Goal: Book appointment/travel/reservation

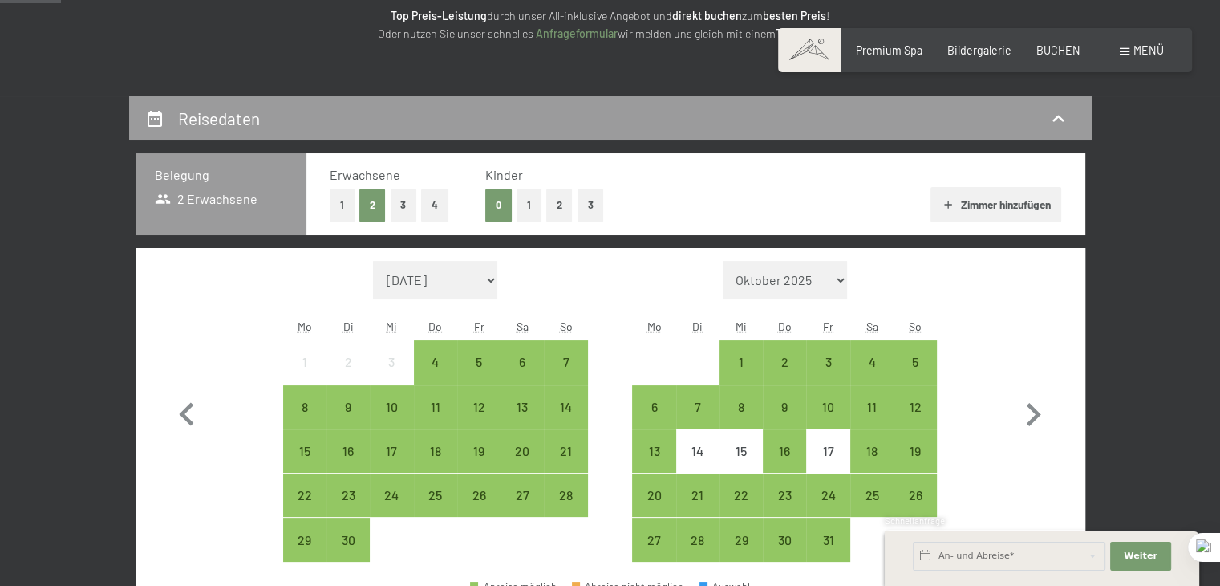
scroll to position [241, 0]
click at [526, 204] on button "1" at bounding box center [529, 204] width 25 height 33
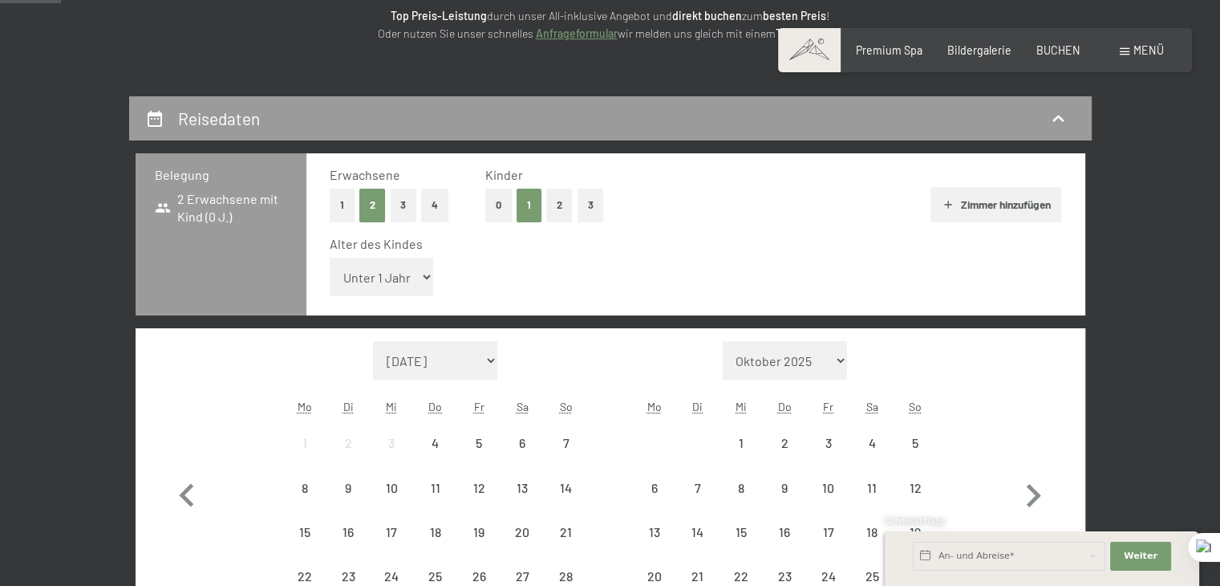
click at [404, 278] on select "Unter 1 Jahr 1 Jahr 2 Jahre 3 Jahre 4 Jahre 5 Jahre 6 Jahre 7 Jahre 8 Jahre 9 J…" at bounding box center [382, 276] width 104 height 39
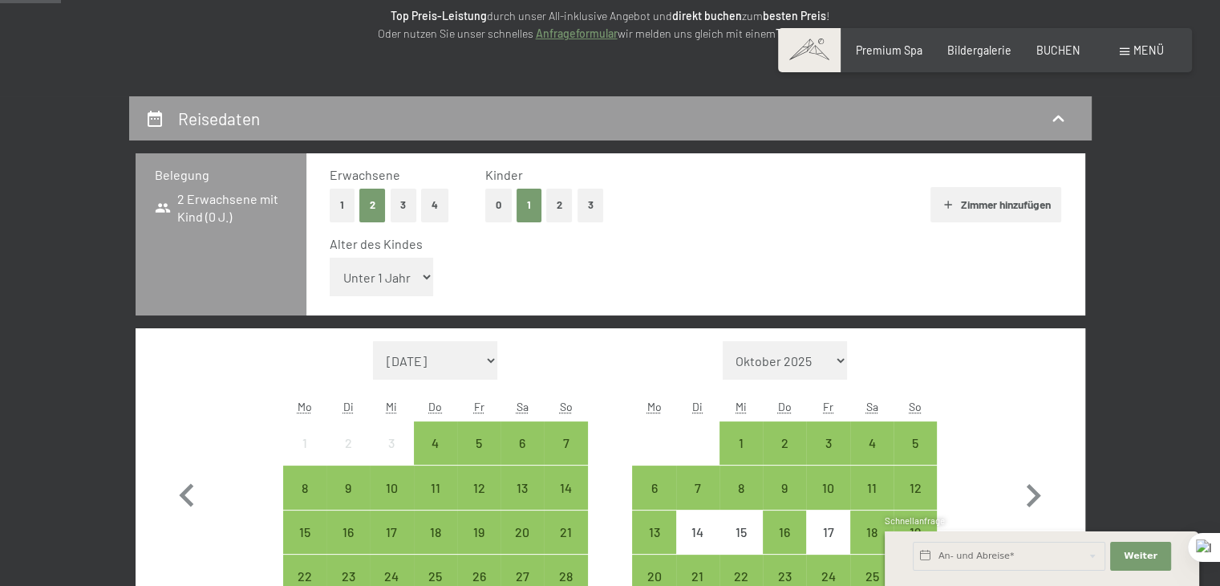
select select "6"
click at [330, 257] on select "Unter 1 Jahr 1 Jahr 2 Jahre 3 Jahre 4 Jahre 5 Jahre 6 Jahre 7 Jahre 8 Jahre 9 J…" at bounding box center [382, 276] width 104 height 39
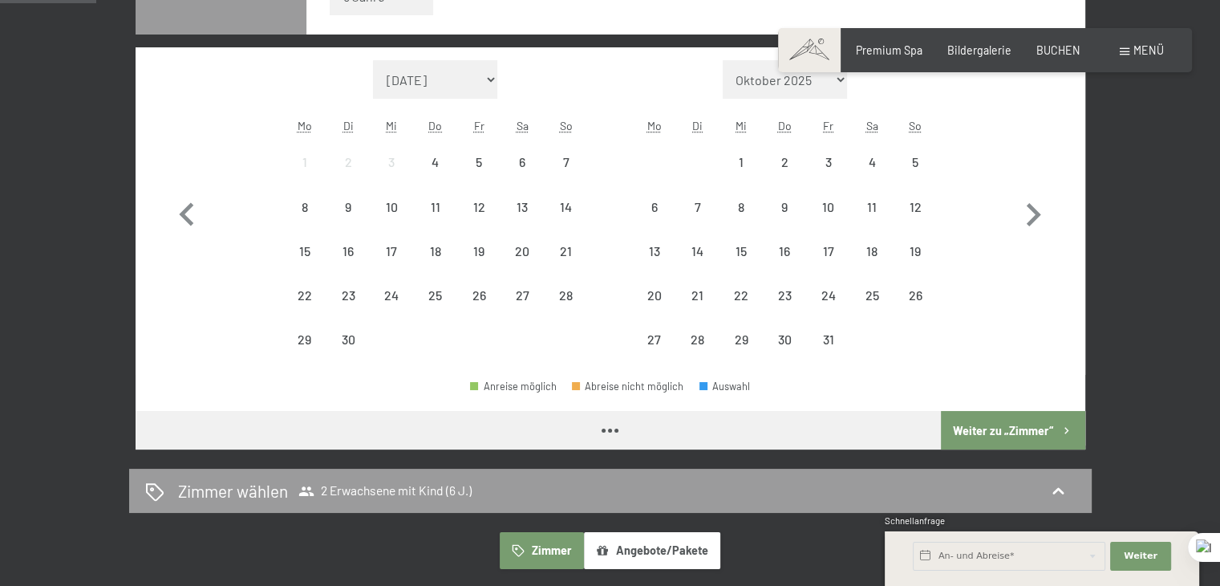
scroll to position [561, 0]
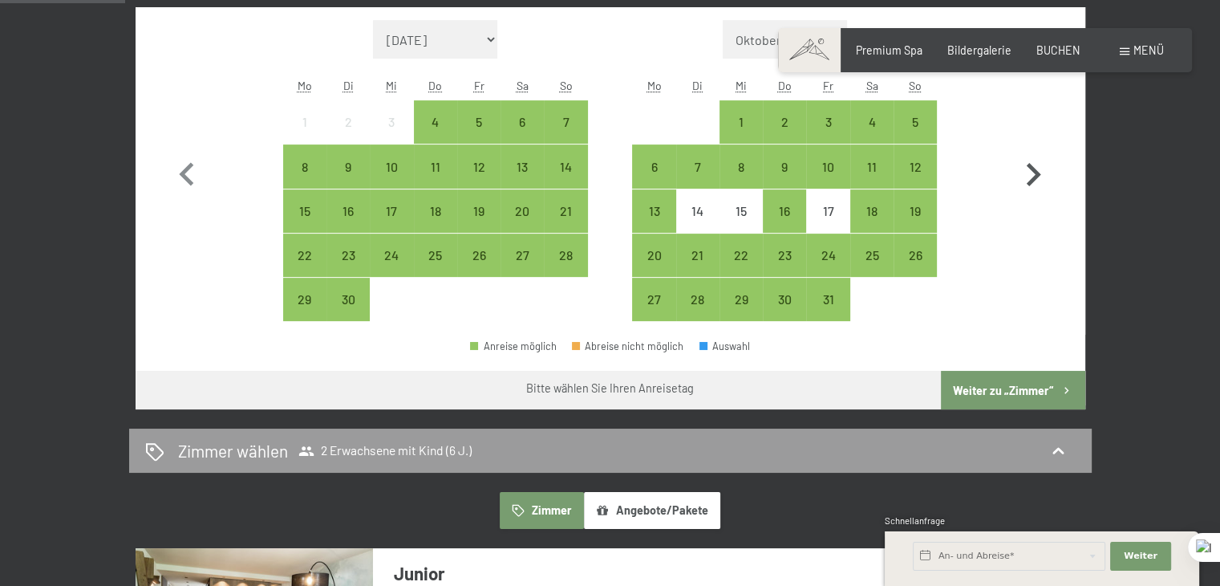
click at [1024, 174] on icon "button" at bounding box center [1033, 175] width 47 height 47
select select "[DATE]"
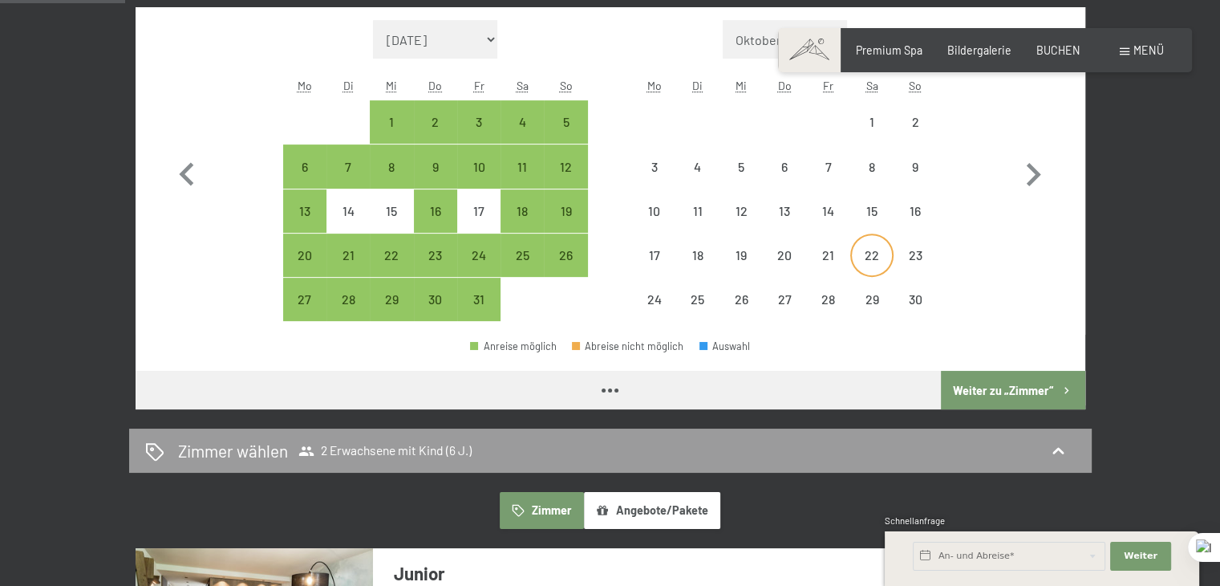
click at [859, 254] on div "22" at bounding box center [872, 269] width 40 height 40
select select "[DATE]"
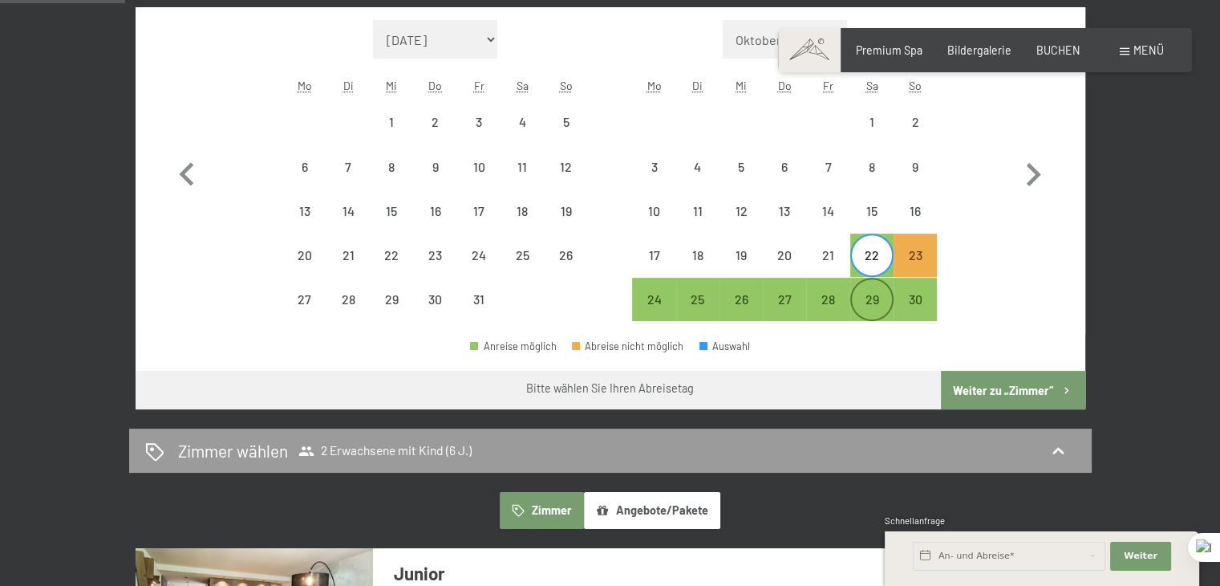
click at [861, 291] on div "29" at bounding box center [872, 299] width 40 height 40
select select "[DATE]"
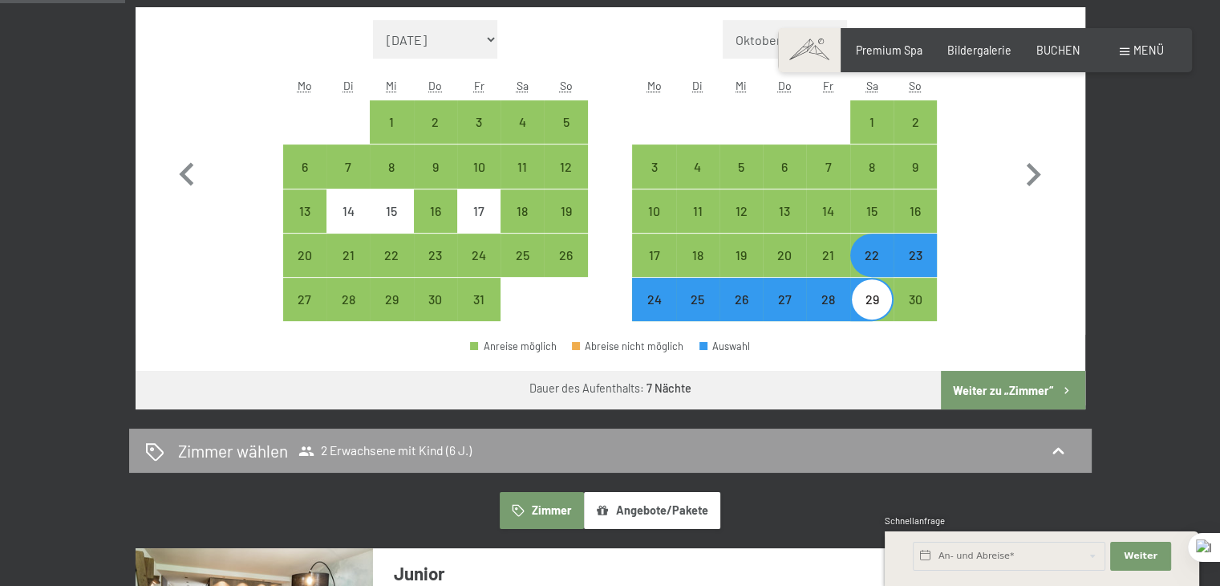
click at [1025, 390] on button "Weiter zu „Zimmer“" at bounding box center [1013, 390] width 144 height 39
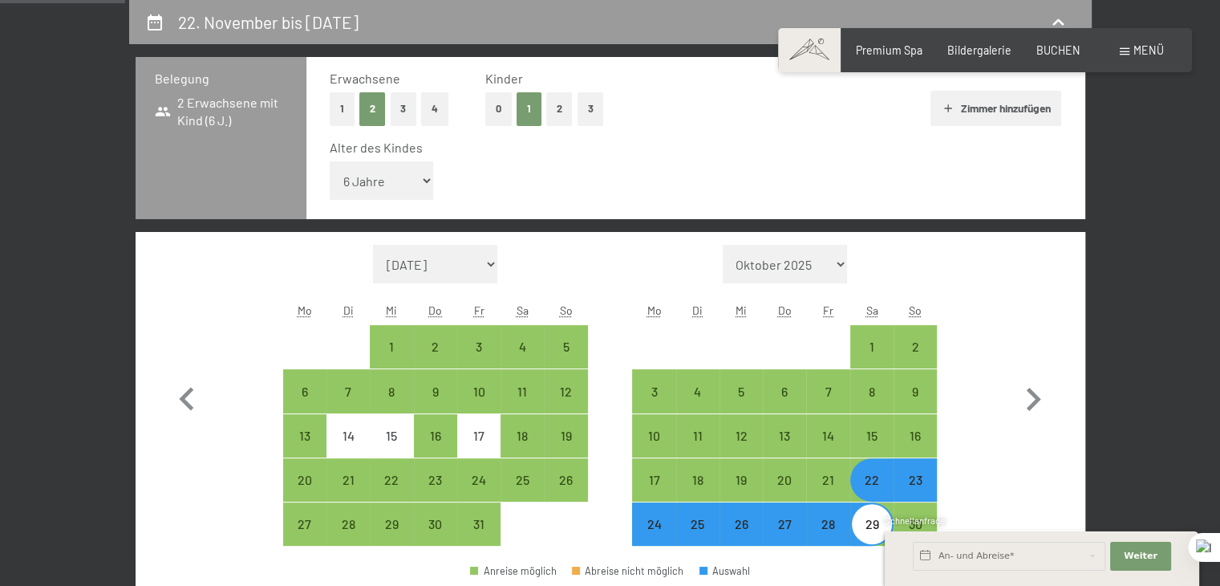
select select "[DATE]"
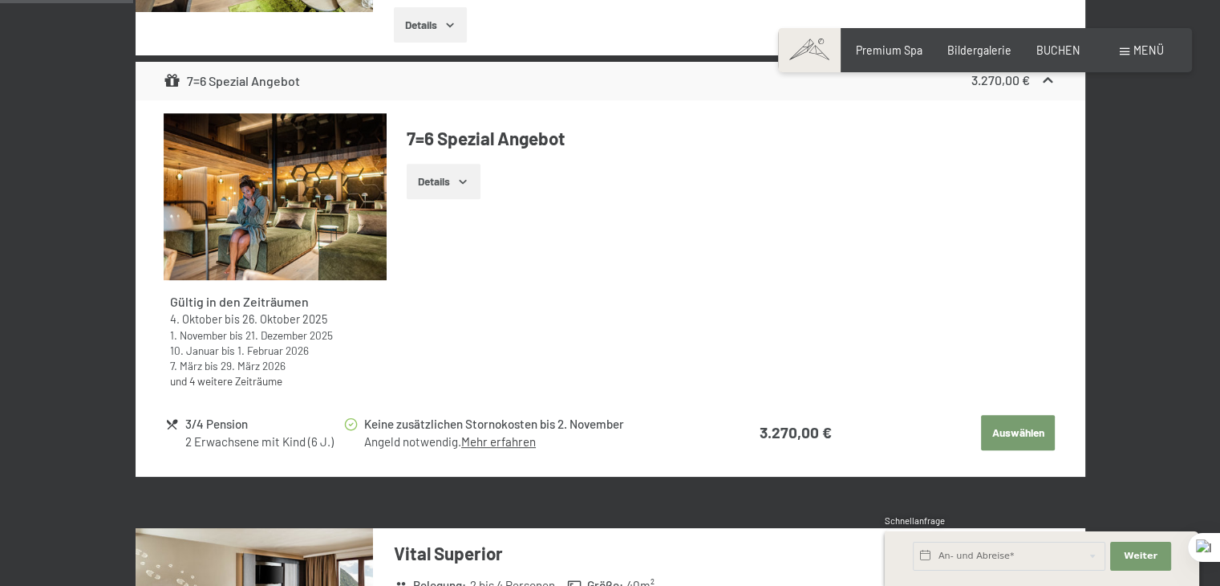
scroll to position [658, 0]
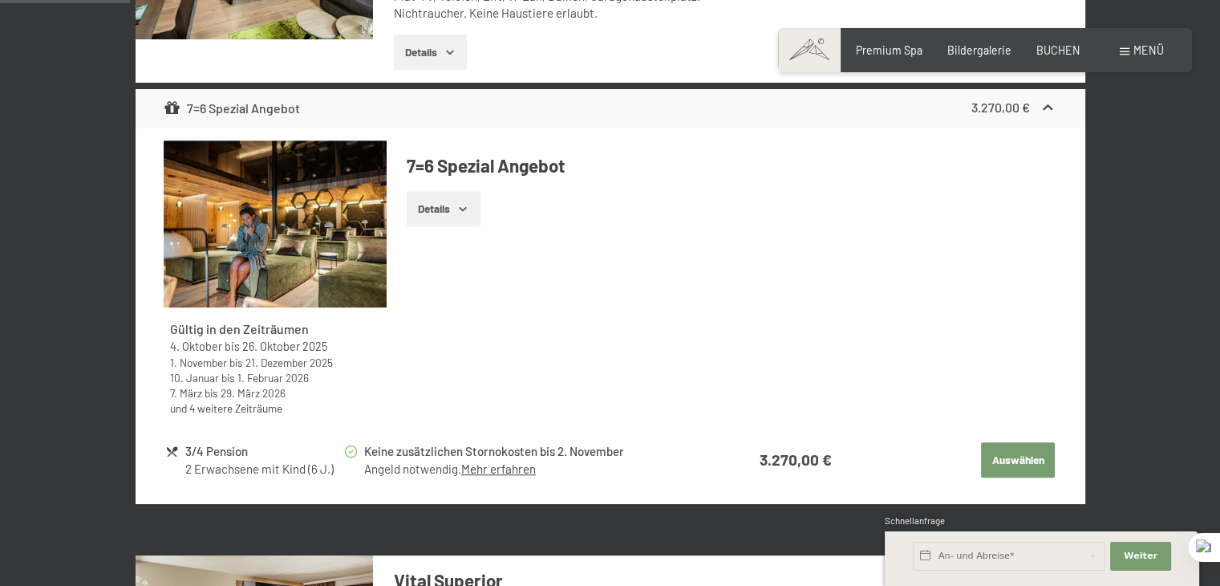
click at [466, 213] on icon "button" at bounding box center [462, 208] width 13 height 13
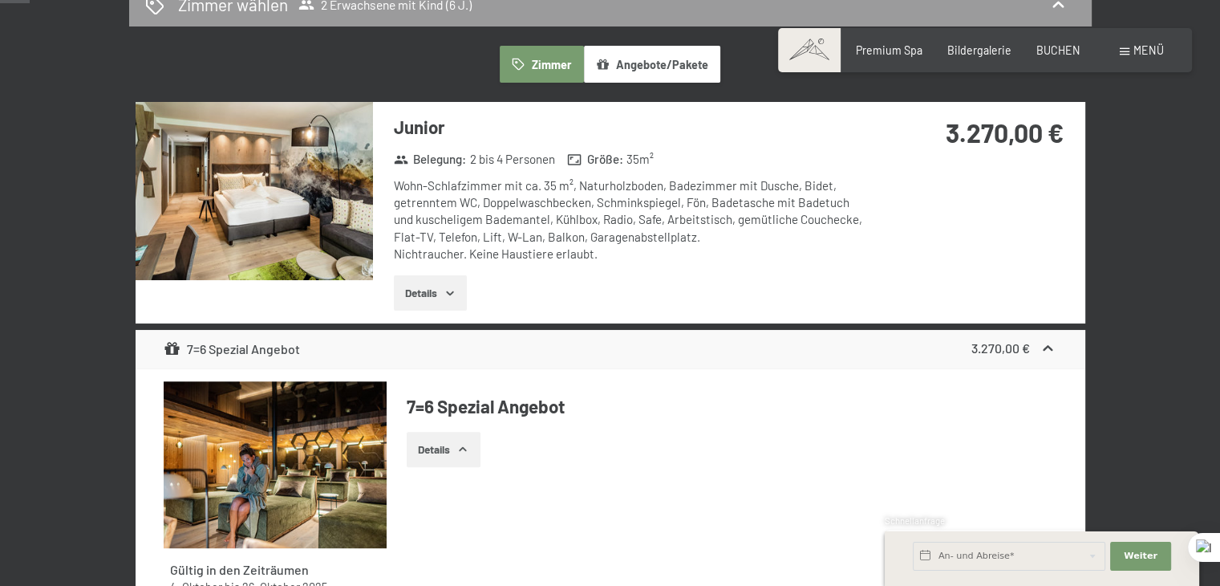
scroll to position [0, 0]
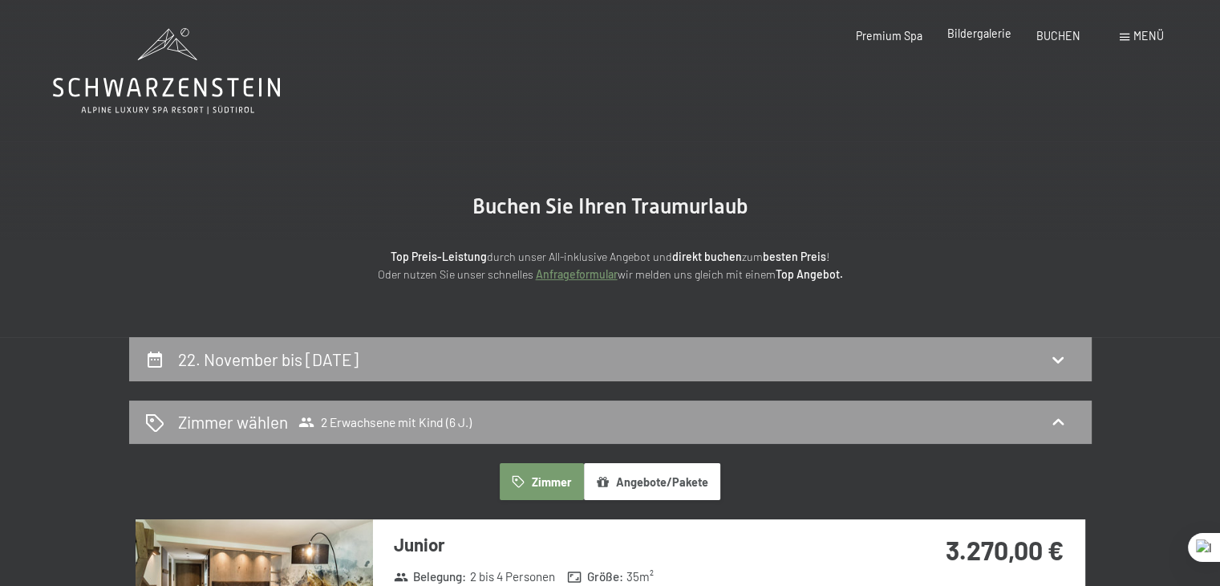
click at [1001, 36] on span "Bildergalerie" at bounding box center [979, 33] width 64 height 14
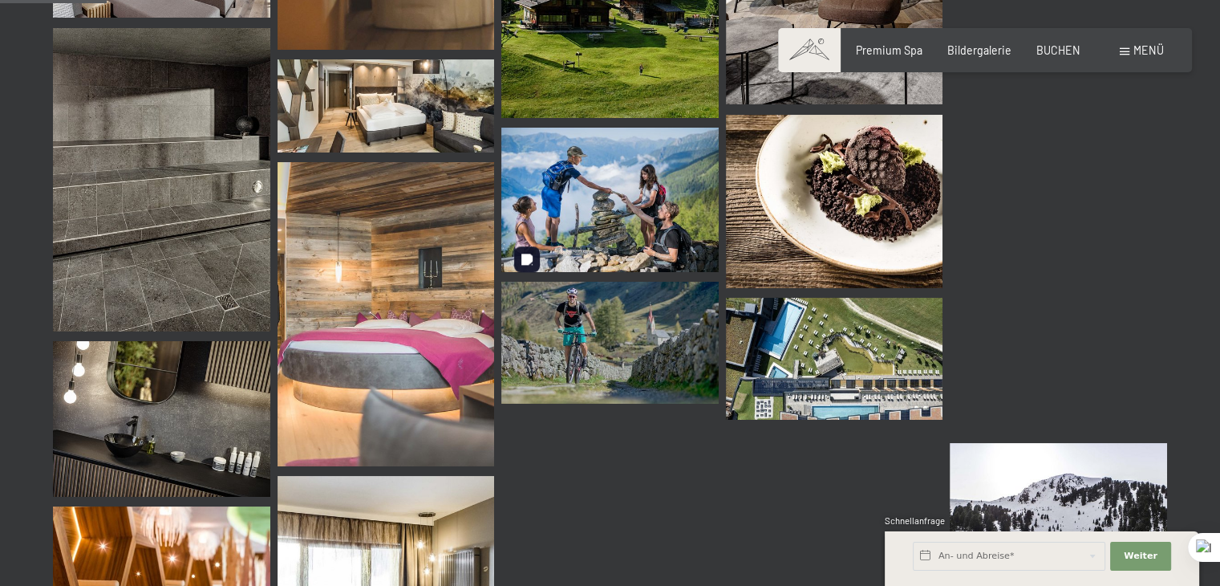
scroll to position [1524, 0]
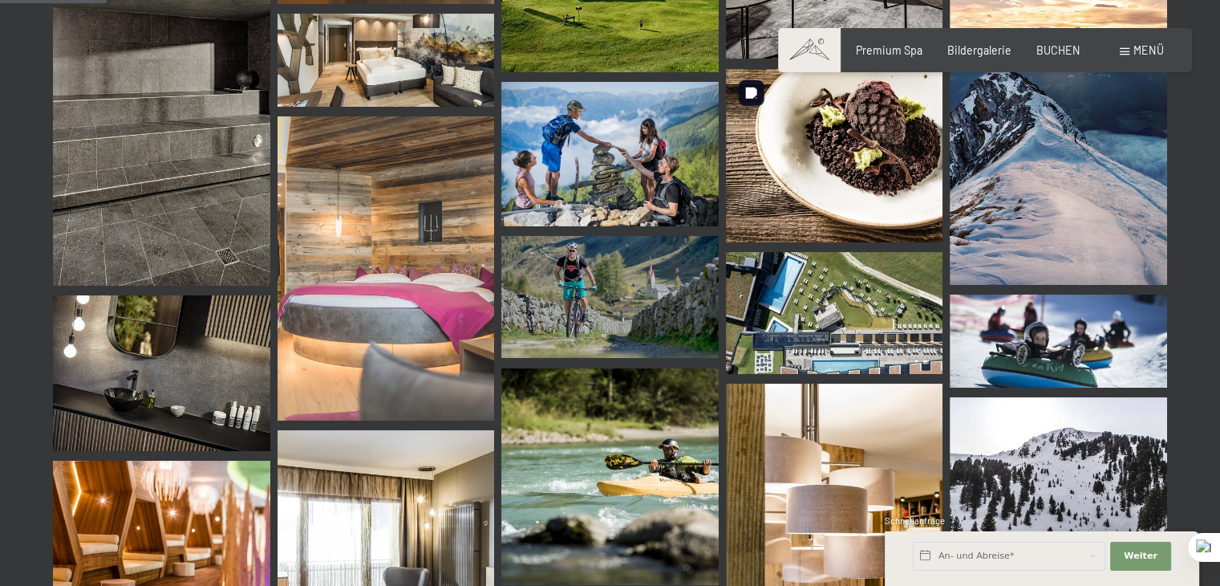
click at [857, 145] on img at bounding box center [834, 155] width 217 height 173
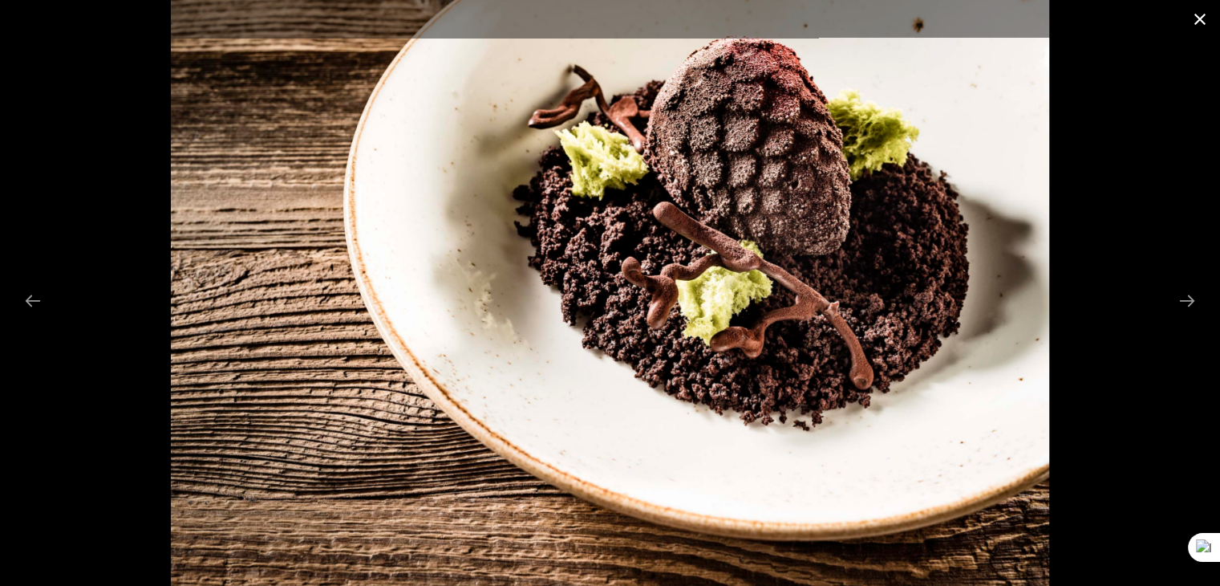
click at [1200, 14] on button "Close gallery" at bounding box center [1200, 19] width 40 height 38
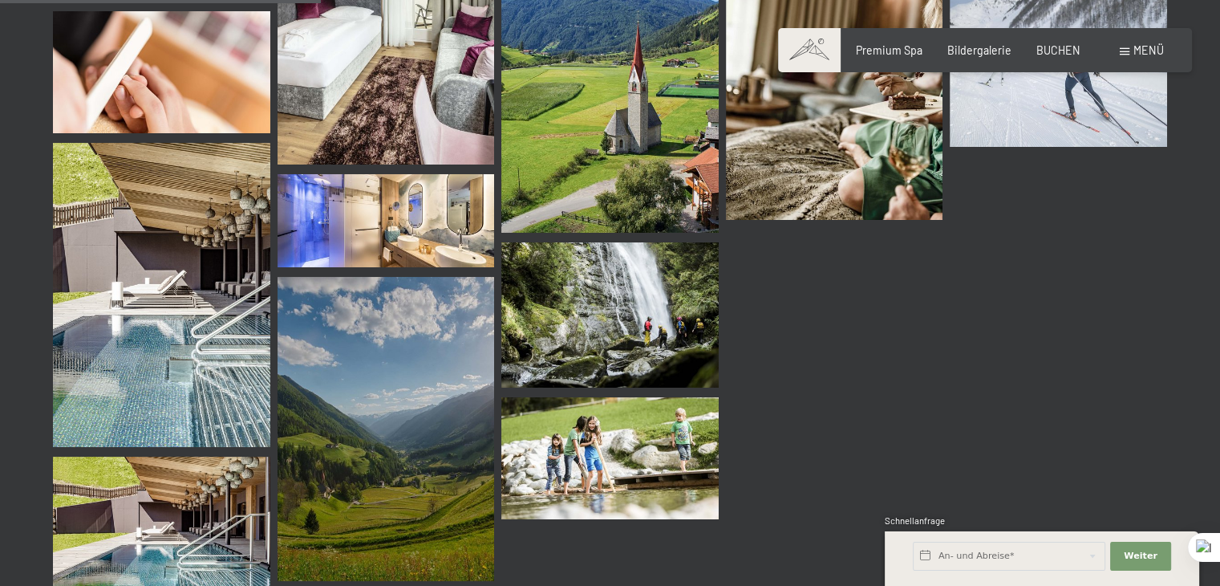
scroll to position [4652, 0]
